Goal: Information Seeking & Learning: Learn about a topic

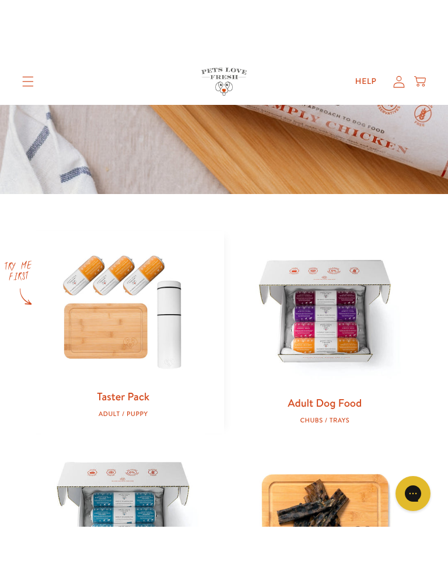
scroll to position [342, 0]
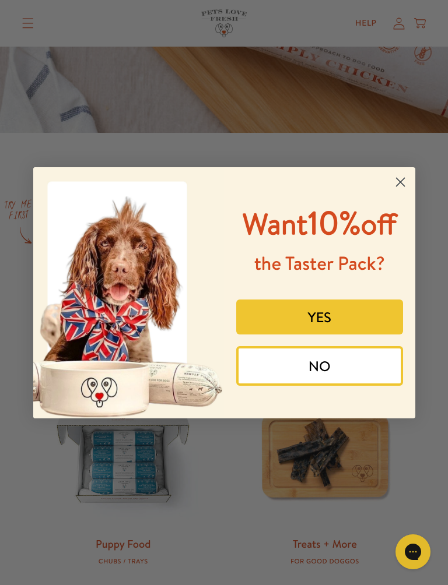
click at [400, 173] on circle "Close dialog" at bounding box center [399, 181] width 19 height 19
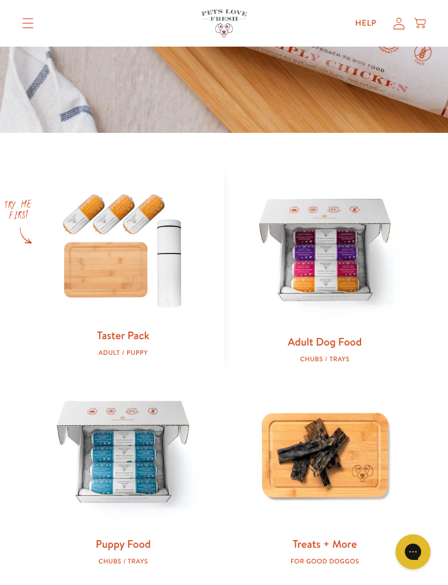
click at [119, 246] on img at bounding box center [123, 248] width 164 height 157
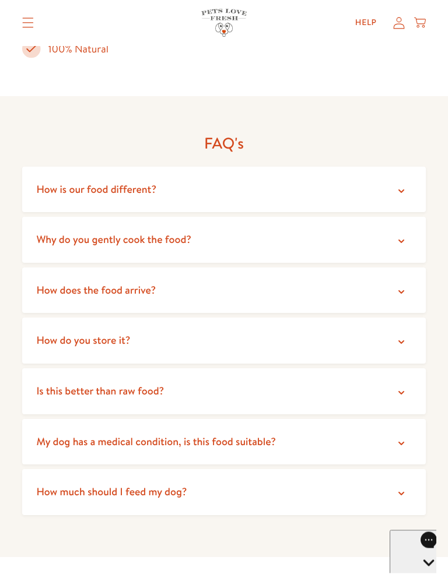
scroll to position [2476, 0]
click at [408, 276] on summary "How does the food arrive?" at bounding box center [223, 291] width 403 height 46
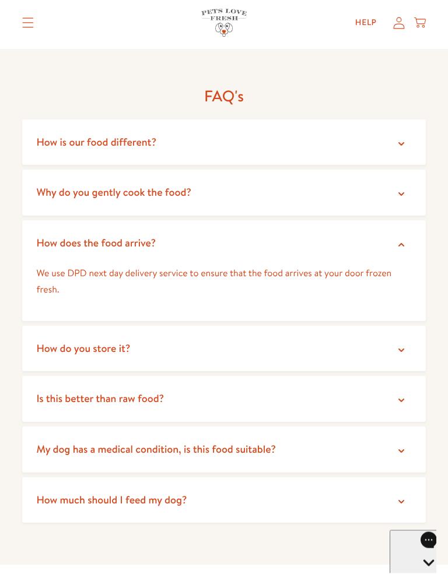
scroll to position [2526, 0]
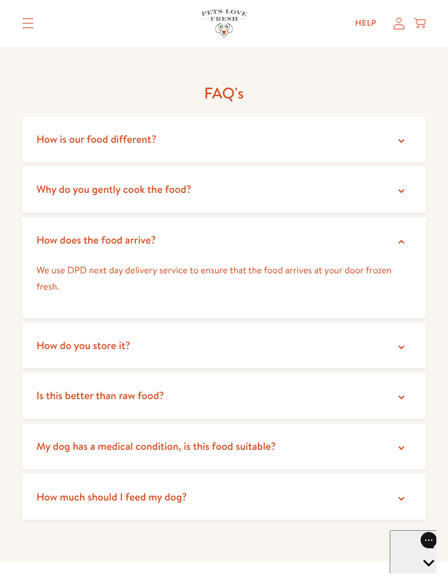
click at [400, 346] on icon at bounding box center [401, 347] width 6 height 3
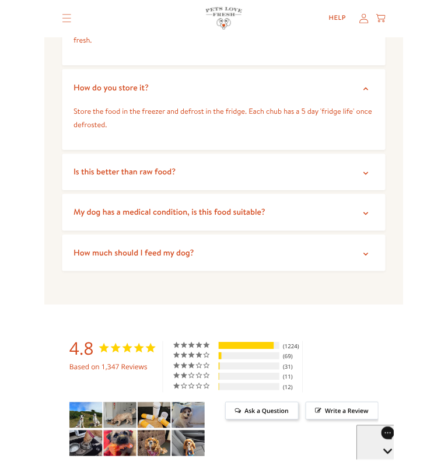
scroll to position [2746, 0]
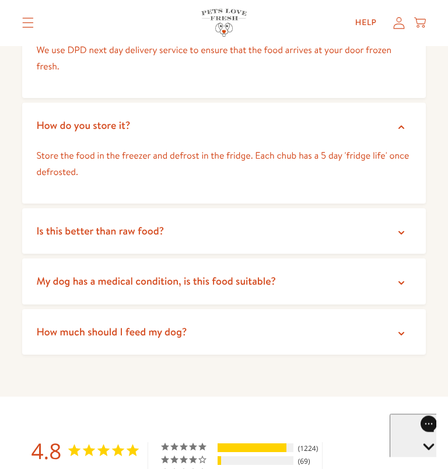
click at [397, 328] on icon at bounding box center [401, 334] width 12 height 12
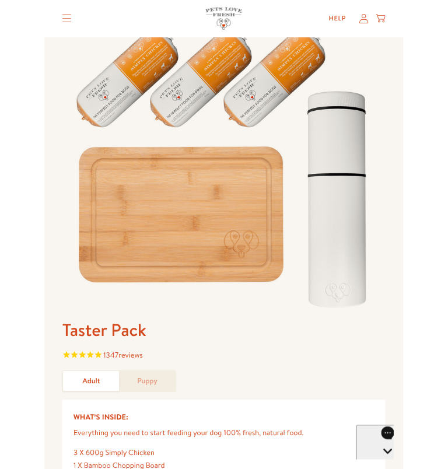
scroll to position [0, 0]
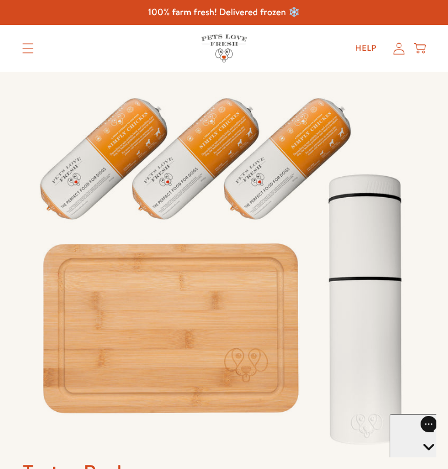
click at [27, 50] on icon "Translation missing: en.sections.header.menu" at bounding box center [28, 48] width 12 height 10
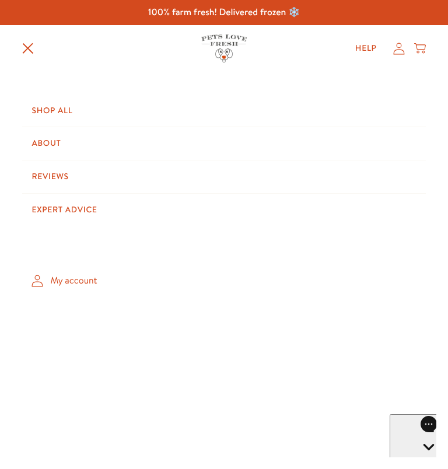
click at [93, 208] on link "Expert Advice" at bounding box center [223, 210] width 403 height 33
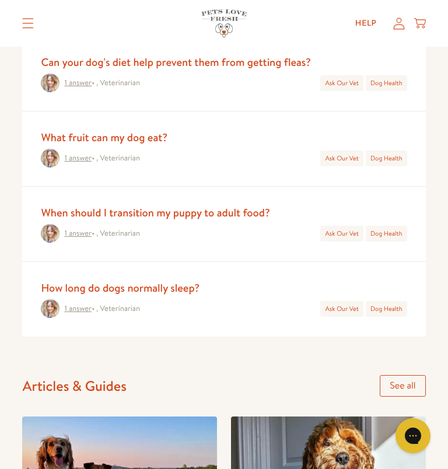
scroll to position [748, 0]
